Goal: Information Seeking & Learning: Understand process/instructions

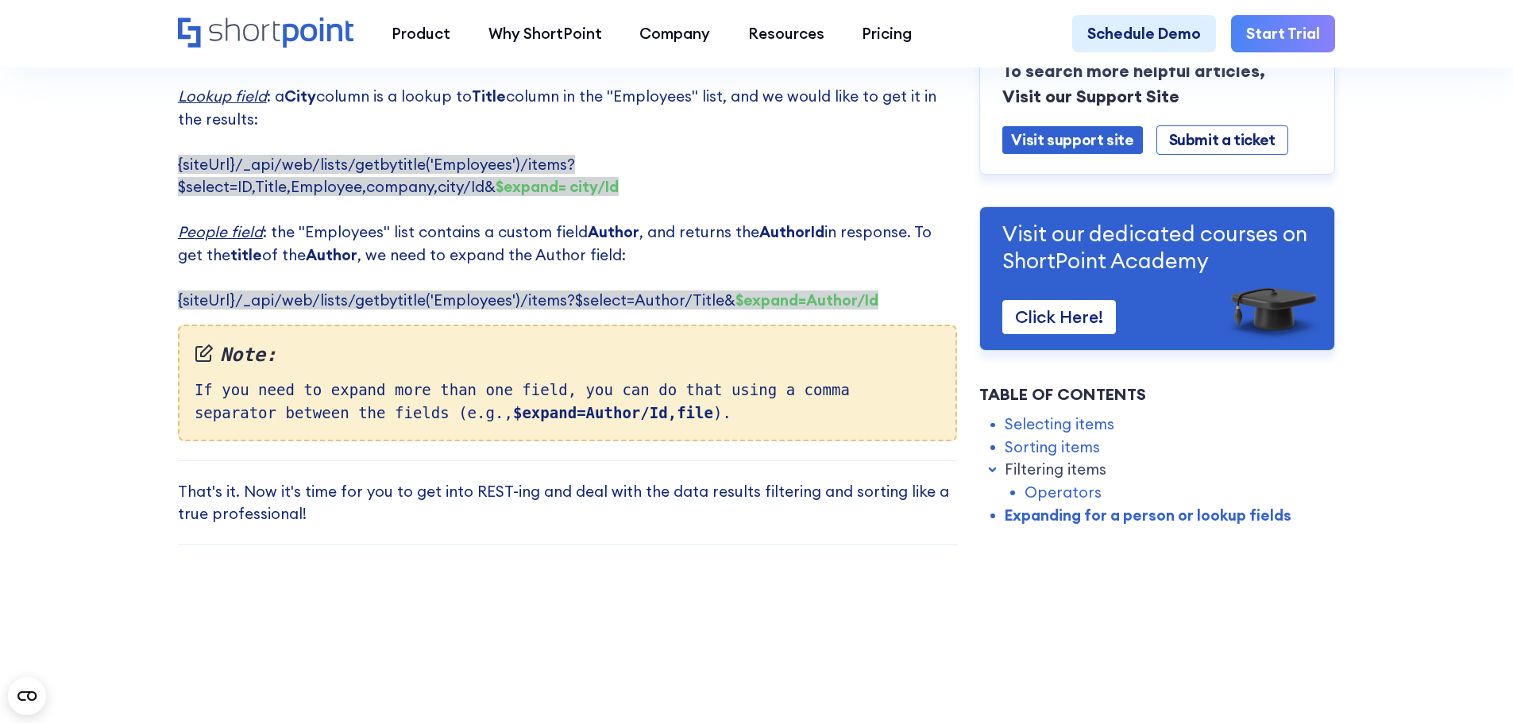
scroll to position [3970, 0]
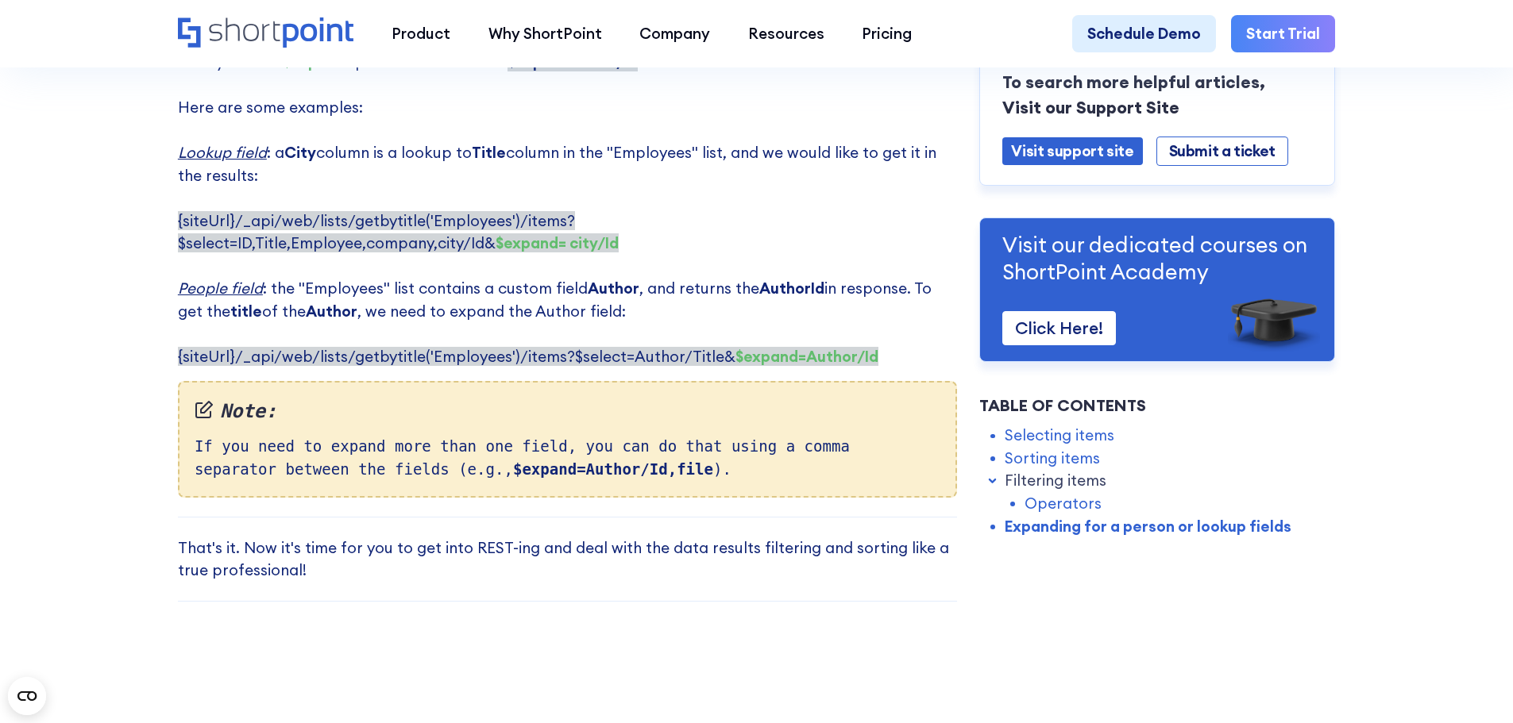
click at [665, 347] on span "{siteUrl}/_api/web/lists/getbytitle('Employees')/items?$select=Author/Title& $e…" at bounding box center [528, 356] width 700 height 19
drag, startPoint x: 621, startPoint y: 314, endPoint x: 703, endPoint y: 315, distance: 81.8
click at [703, 347] on span "{siteUrl}/_api/web/lists/getbytitle('Employees')/items?$select=Author/Title& $e…" at bounding box center [528, 356] width 700 height 19
drag, startPoint x: 620, startPoint y: 314, endPoint x: 708, endPoint y: 322, distance: 88.6
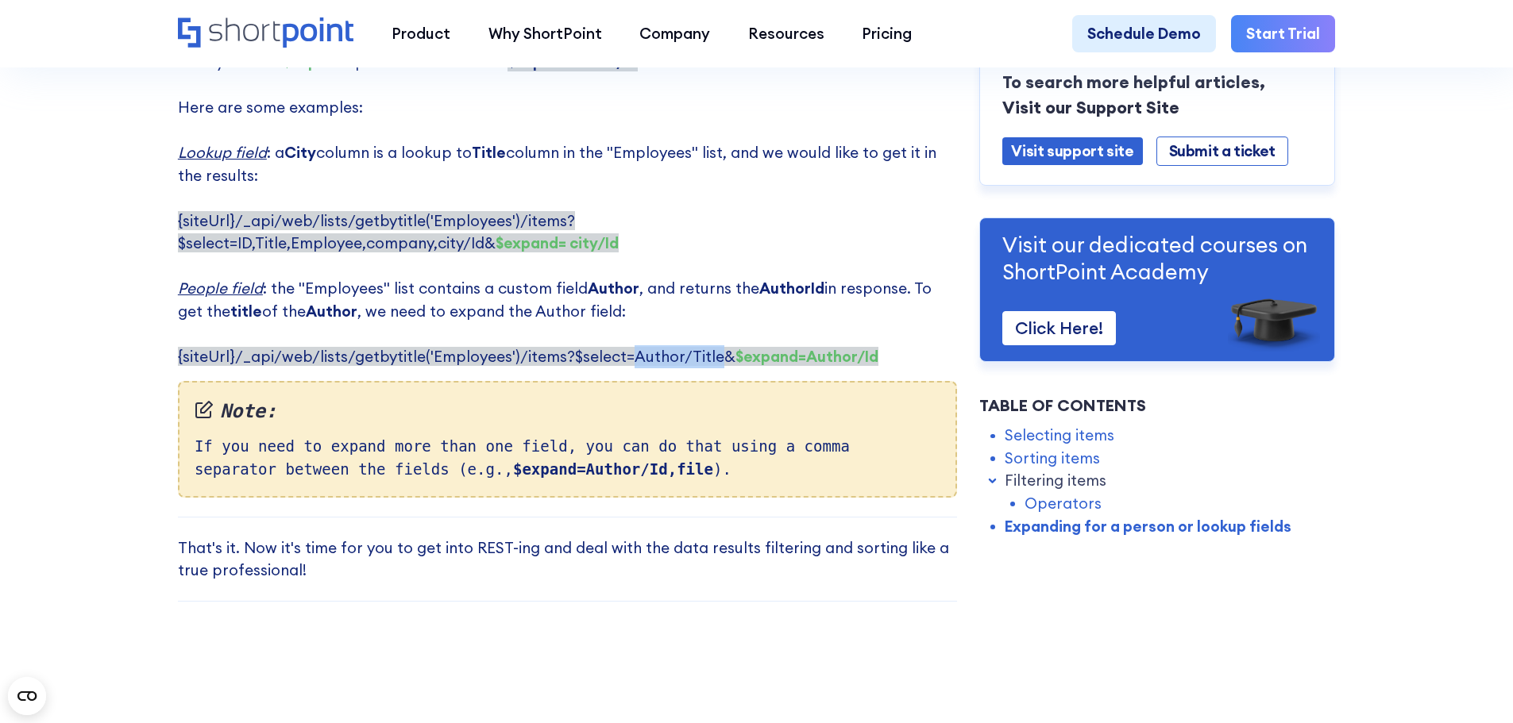
click at [708, 347] on span "{siteUrl}/_api/web/lists/getbytitle('Employees')/items?$select=Author/Title& $e…" at bounding box center [528, 356] width 700 height 19
drag, startPoint x: 864, startPoint y: 318, endPoint x: 723, endPoint y: 319, distance: 141.3
click at [735, 347] on strong "$expand=Author/Id" at bounding box center [806, 356] width 143 height 19
click at [640, 347] on span "{siteUrl}/_api/web/lists/getbytitle('Employees')/items?$select=Author/Title& $e…" at bounding box center [528, 356] width 700 height 19
drag, startPoint x: 862, startPoint y: 314, endPoint x: 571, endPoint y: 323, distance: 291.5
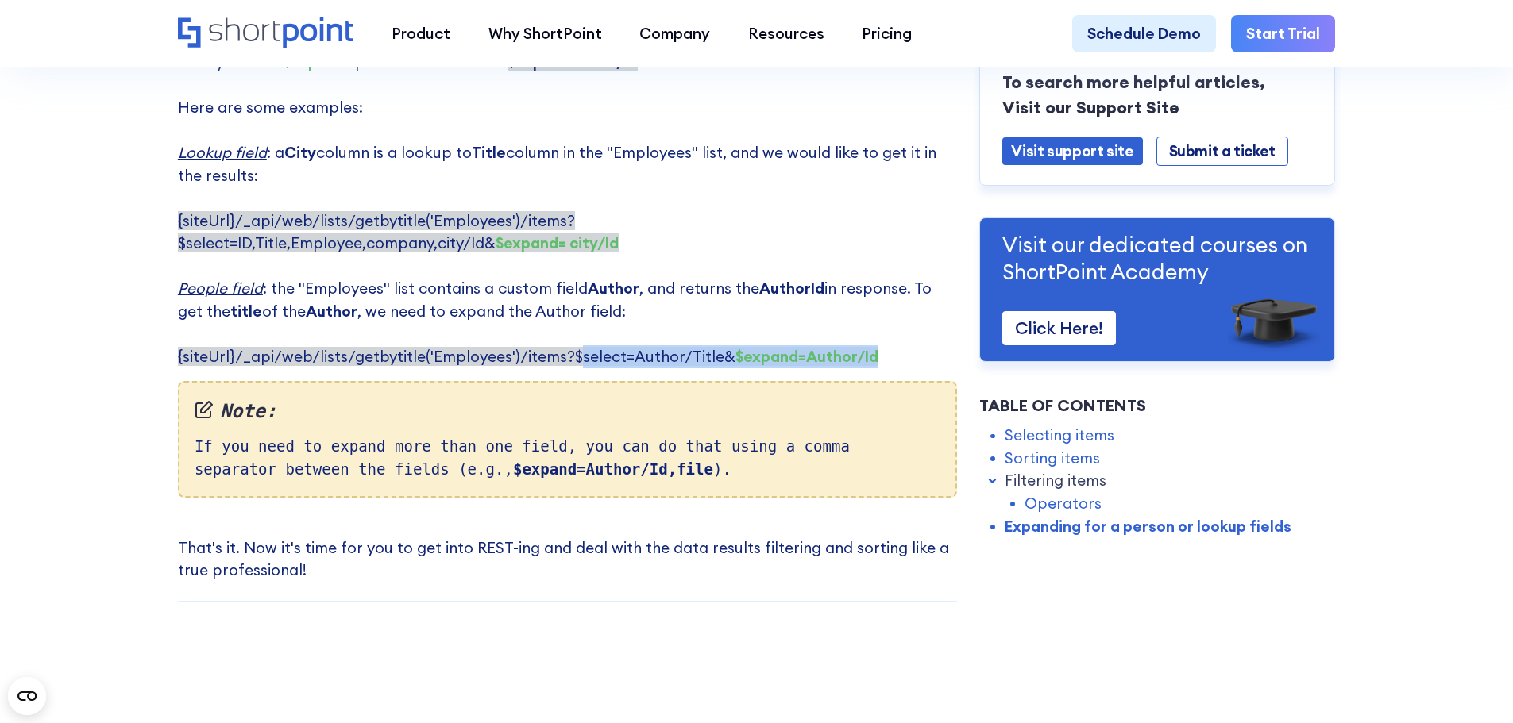
click at [571, 347] on span "{siteUrl}/_api/web/lists/getbytitle('Employees')/items?$select=Author/Title& $e…" at bounding box center [528, 356] width 700 height 19
copy span "select=Author/Title& $expand=Author/Id"
click at [886, 319] on p "The syntax for $expand operator is as follows: $expand= Field/Id ‍ Here are som…" at bounding box center [567, 210] width 779 height 318
drag, startPoint x: 867, startPoint y: 310, endPoint x: 572, endPoint y: 320, distance: 295.5
click at [572, 320] on p "The syntax for $expand operator is as follows: $expand= Field/Id ‍ Here are som…" at bounding box center [567, 210] width 779 height 318
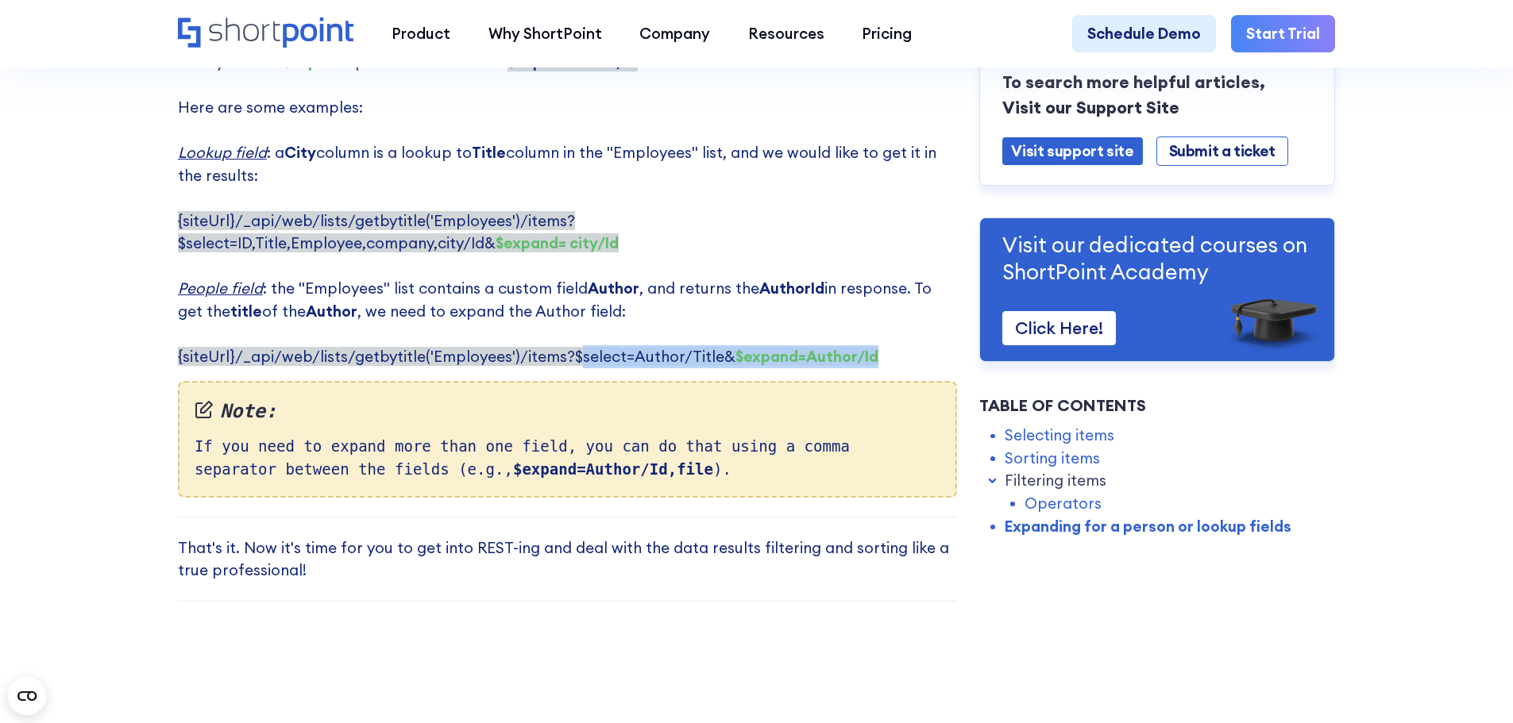
copy span "select=Author/Title& $expand=Author/Id"
click at [879, 314] on p "The syntax for $expand operator is as follows: $expand= Field/Id ‍ Here are som…" at bounding box center [567, 210] width 779 height 318
drag, startPoint x: 870, startPoint y: 317, endPoint x: 733, endPoint y: 319, distance: 137.4
click at [733, 319] on p "The syntax for $expand operator is as follows: $expand= Field/Id ‍ Here are som…" at bounding box center [567, 210] width 779 height 318
copy strong "expand=Author/Id"
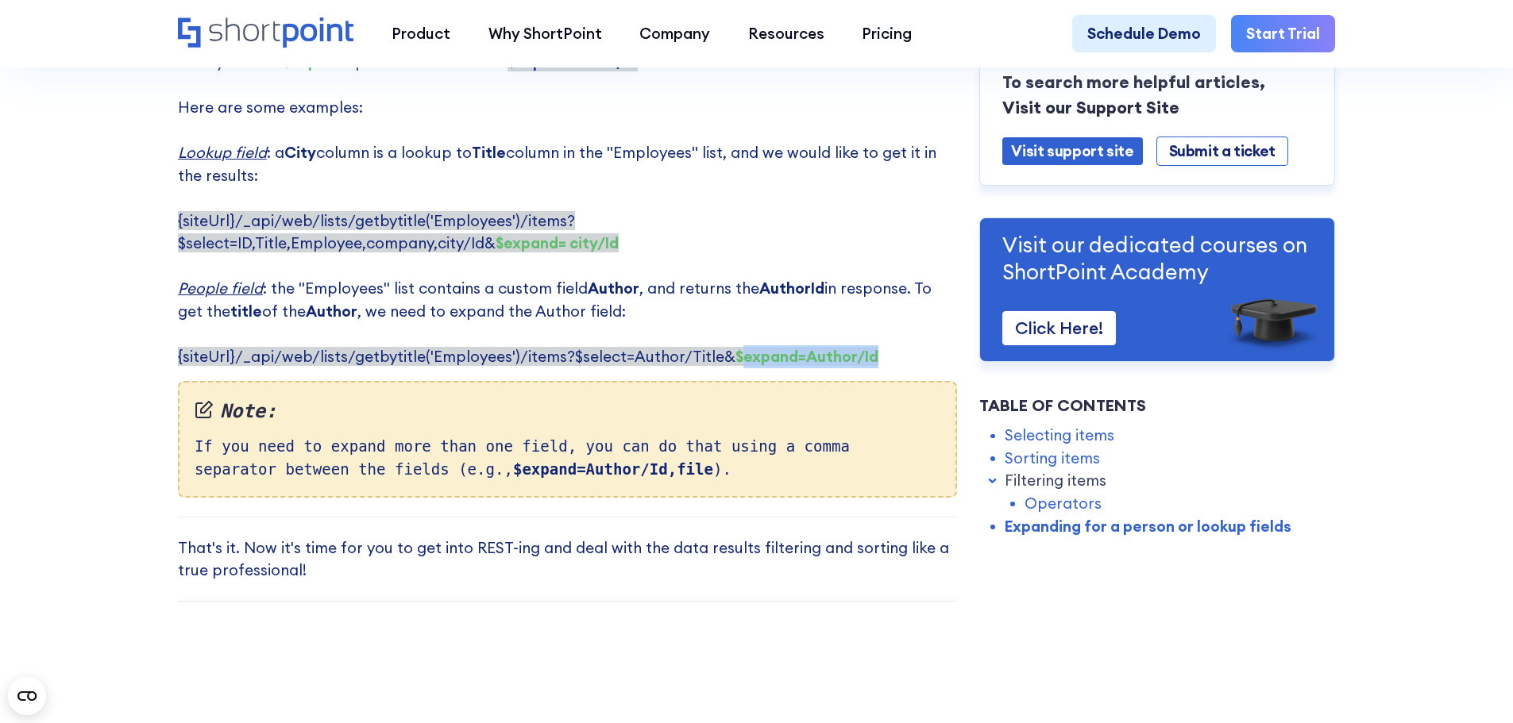
click at [869, 306] on p "The syntax for $expand operator is as follows: $expand= Field/Id ‍ Here are som…" at bounding box center [567, 210] width 779 height 318
drag, startPoint x: 877, startPoint y: 314, endPoint x: 793, endPoint y: 318, distance: 83.5
click at [793, 318] on p "The syntax for $expand operator is as follows: $expand= Field/Id ‍ Here are som…" at bounding box center [567, 210] width 779 height 318
copy strong "Author/Id"
